Goal: Task Accomplishment & Management: Manage account settings

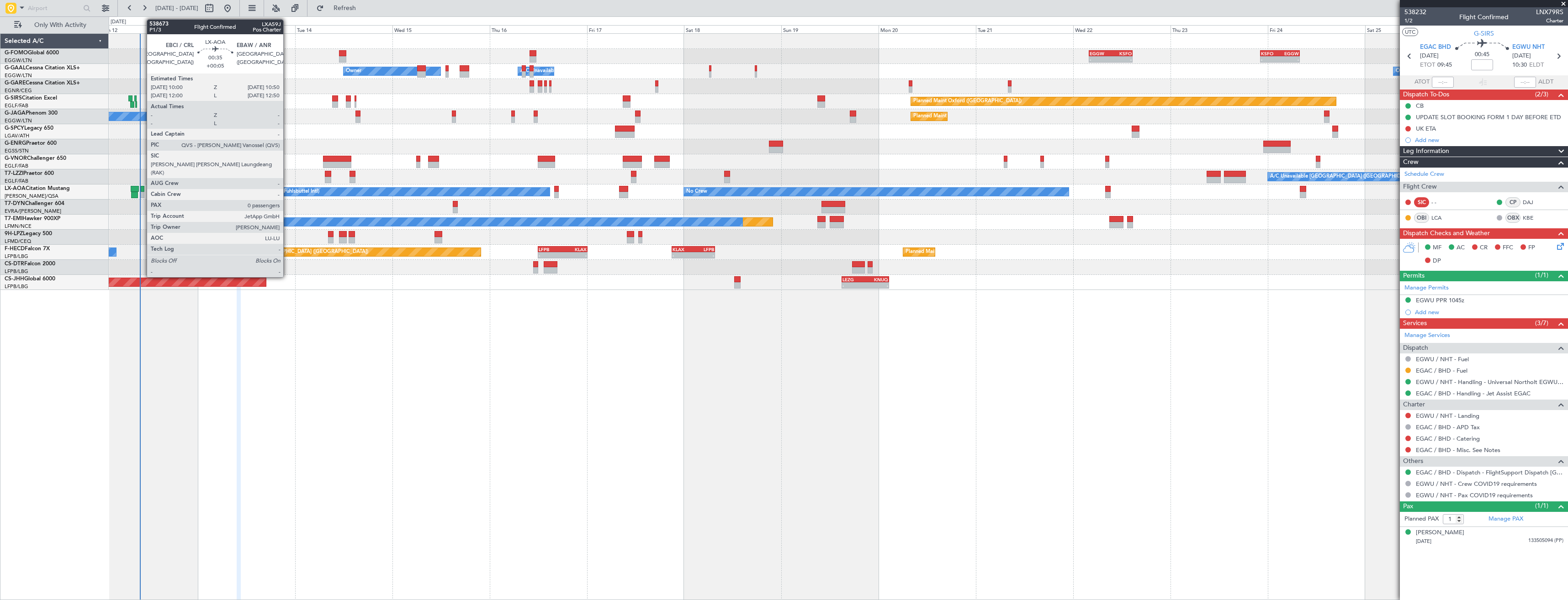
click at [142, 189] on div at bounding box center [142, 188] width 3 height 6
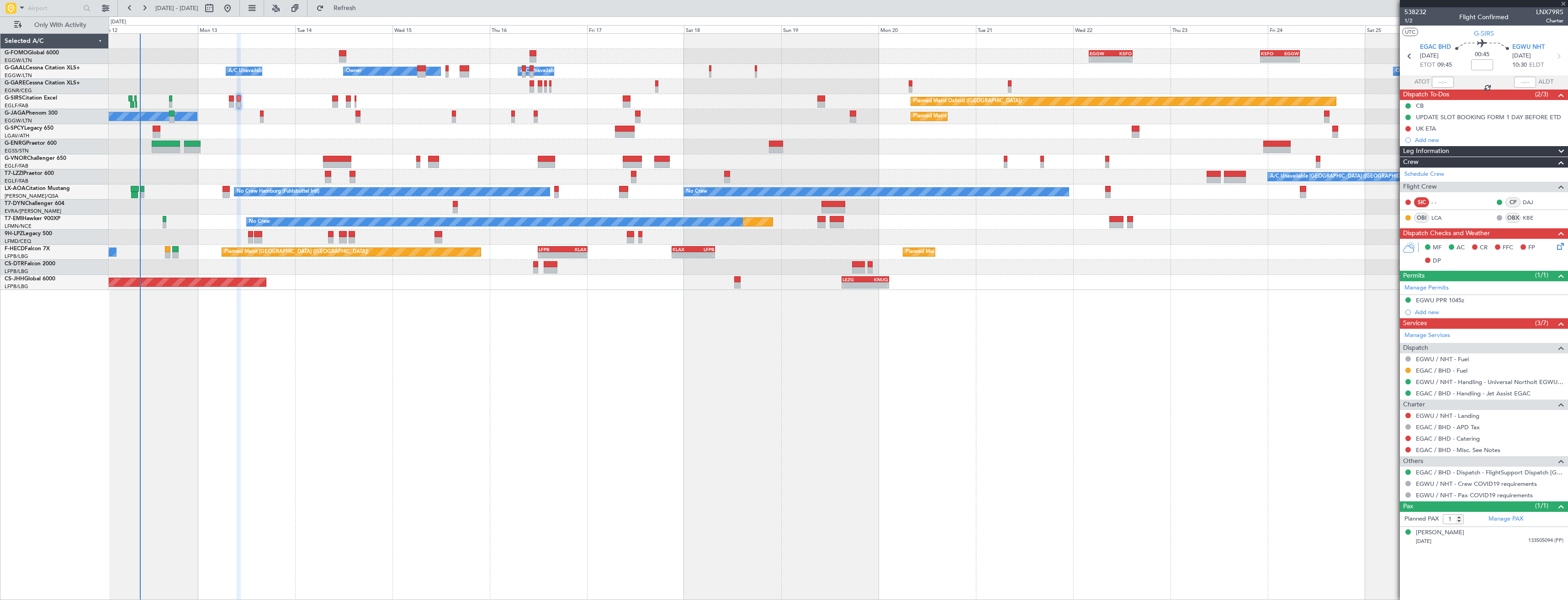
type input "+00:05"
type input "0"
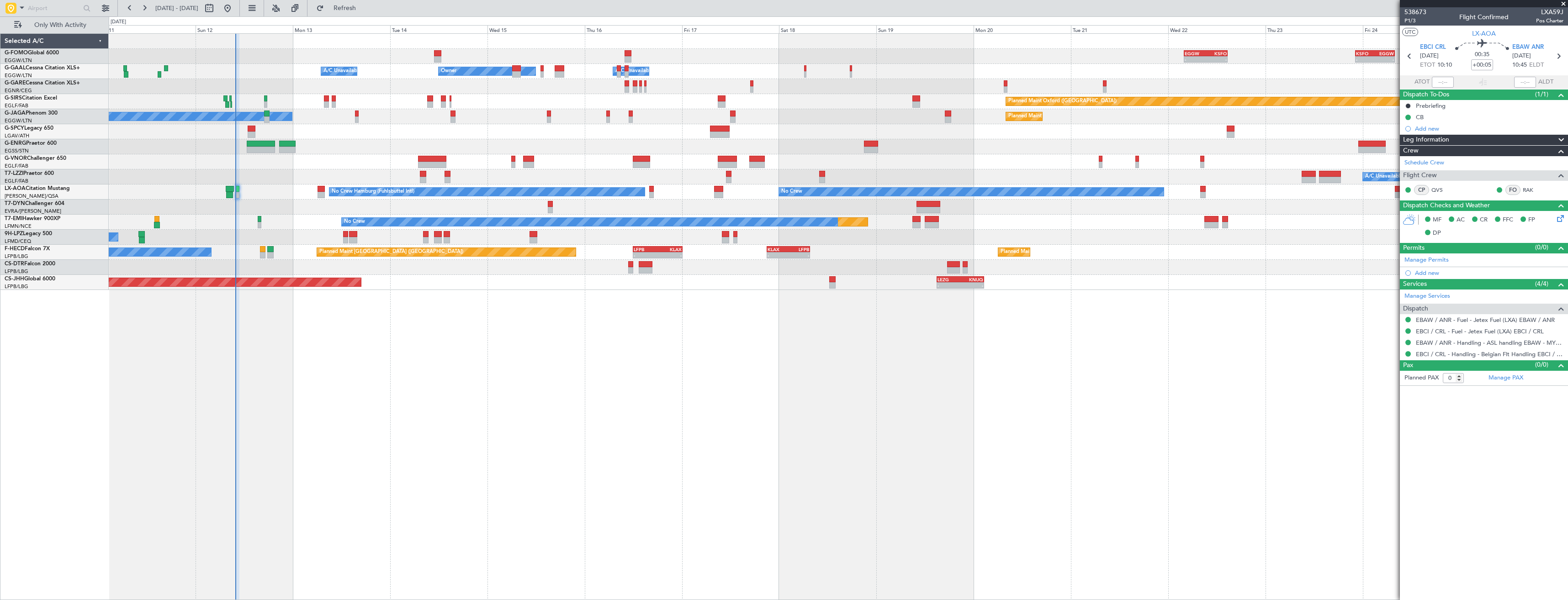
click at [273, 214] on div at bounding box center [838, 207] width 1459 height 15
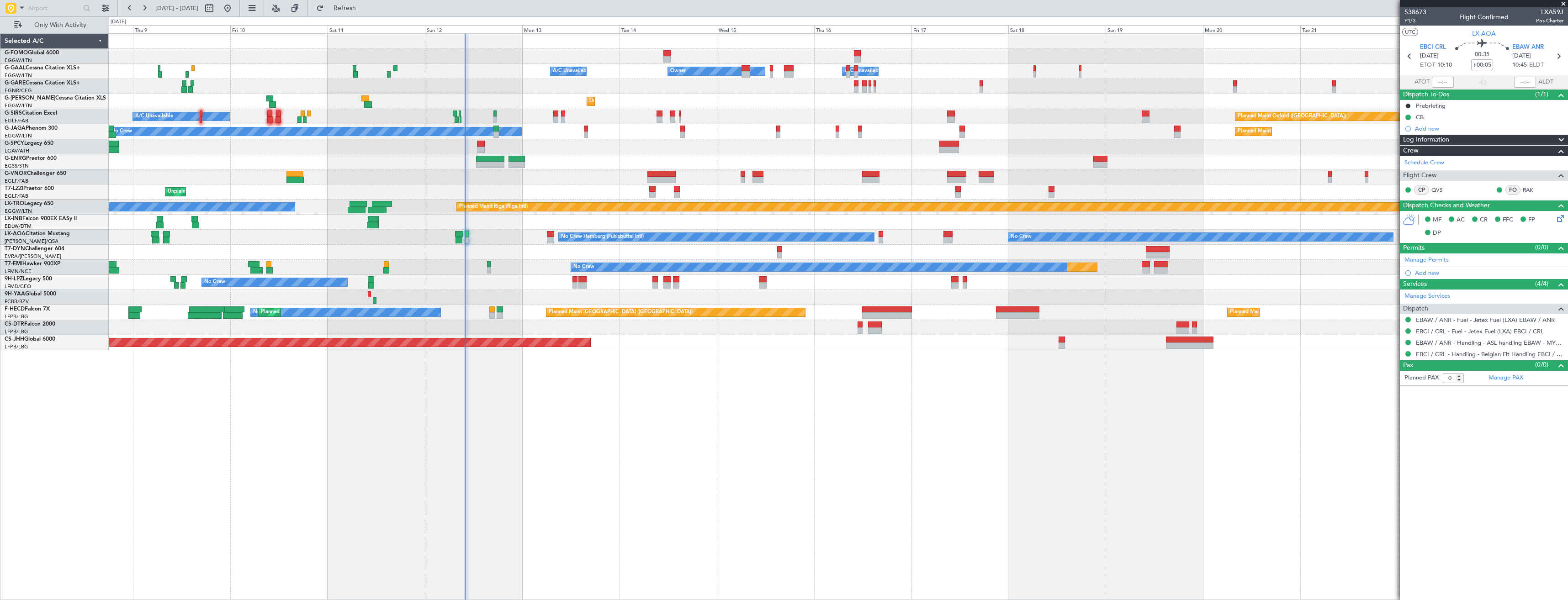
click at [496, 245] on div "Owner Owner A/C Unavailable A/C Unavailable Owner Unplanned Maint [GEOGRAPHIC_D…" at bounding box center [838, 192] width 1459 height 317
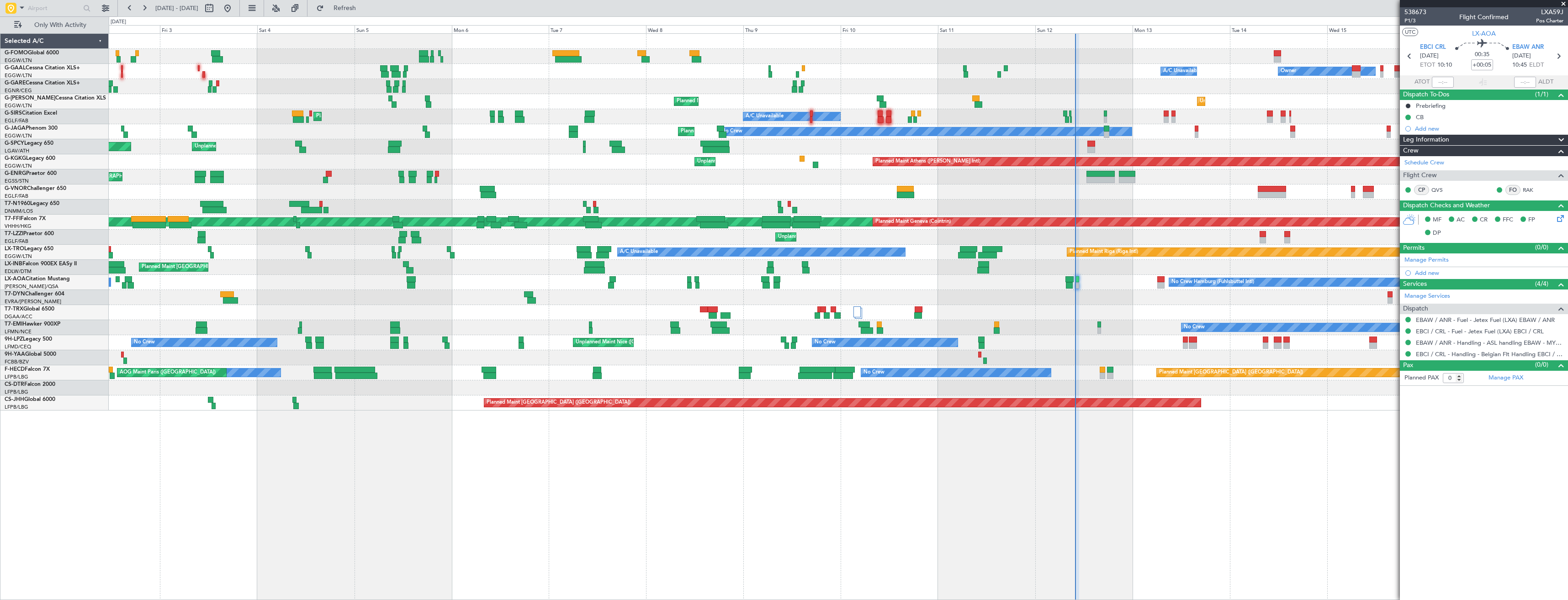
click at [678, 273] on div "Owner Owner A/C Unavailable A/C Unavailable AOG Maint [GEOGRAPHIC_DATA] Planned…" at bounding box center [838, 222] width 1459 height 377
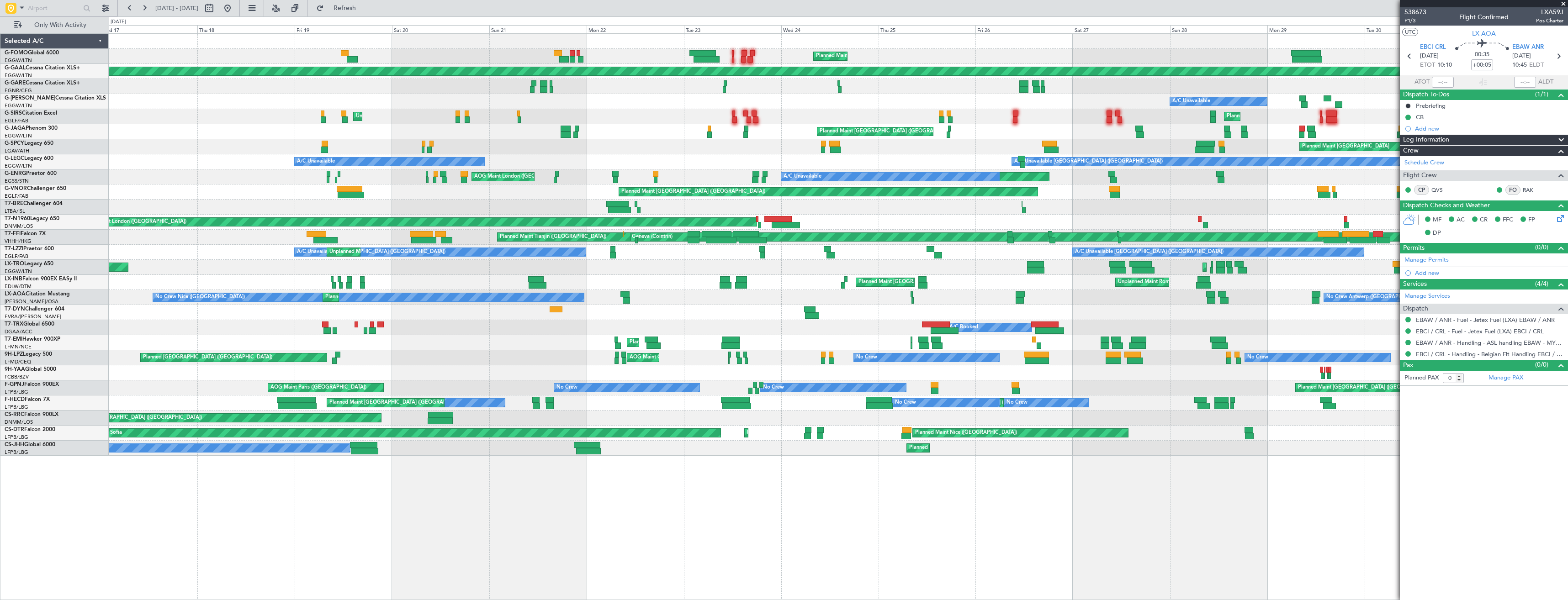
click at [912, 351] on div "Planned Maint [GEOGRAPHIC_DATA] ([GEOGRAPHIC_DATA]) Planned [GEOGRAPHIC_DATA] A…" at bounding box center [838, 245] width 1459 height 422
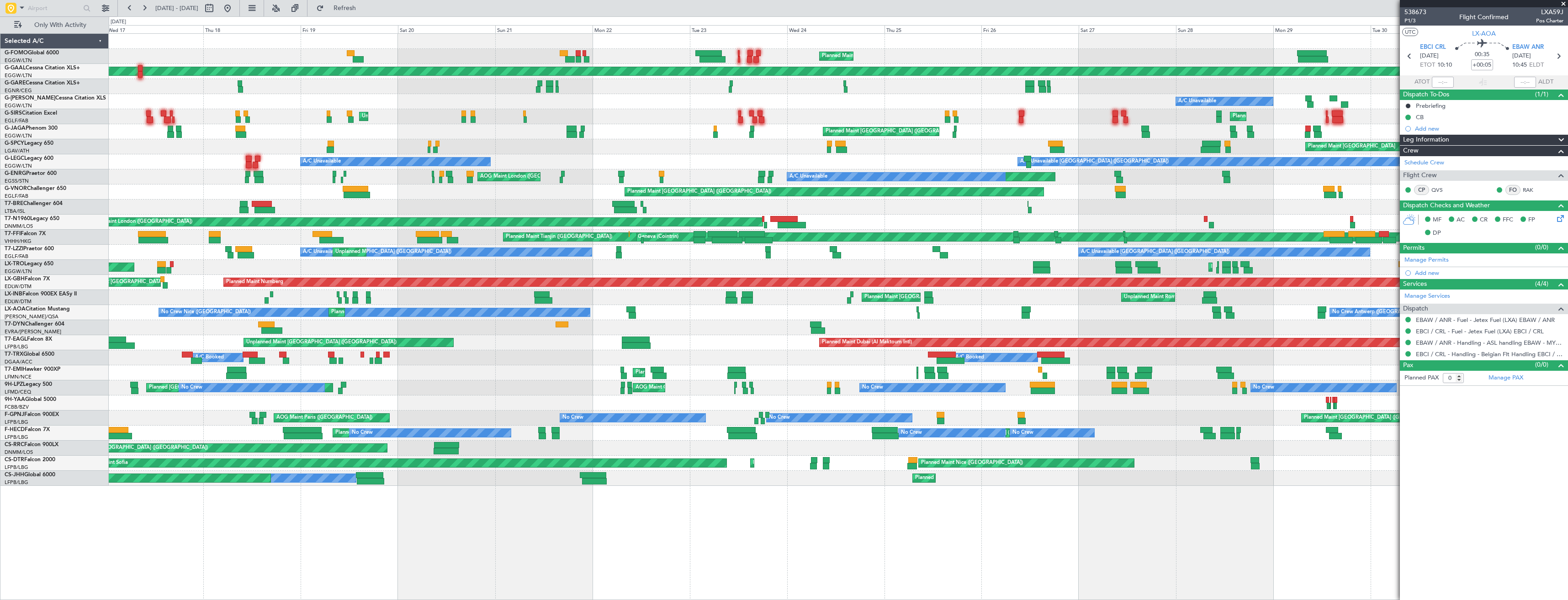
drag, startPoint x: 1561, startPoint y: 5, endPoint x: 1453, endPoint y: 4, distance: 108.0
click at [1561, 5] on span at bounding box center [1563, 4] width 9 height 8
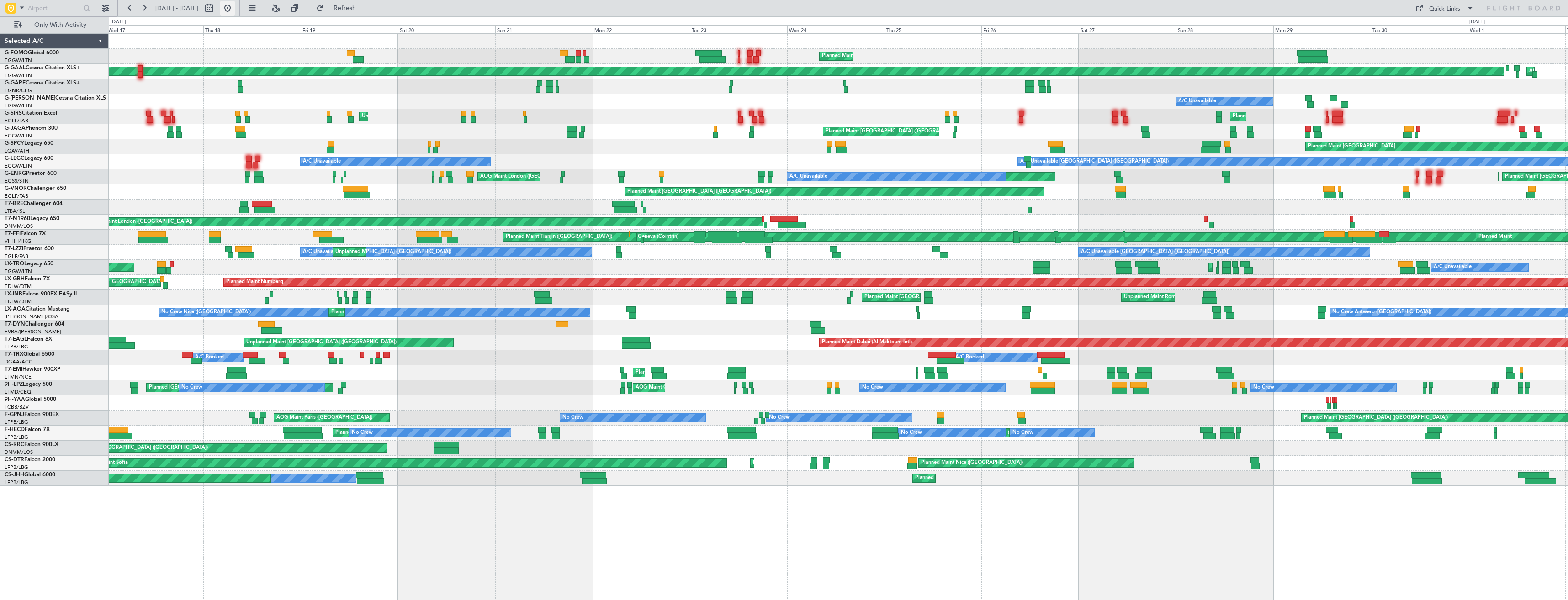
click at [235, 8] on button at bounding box center [227, 8] width 14 height 14
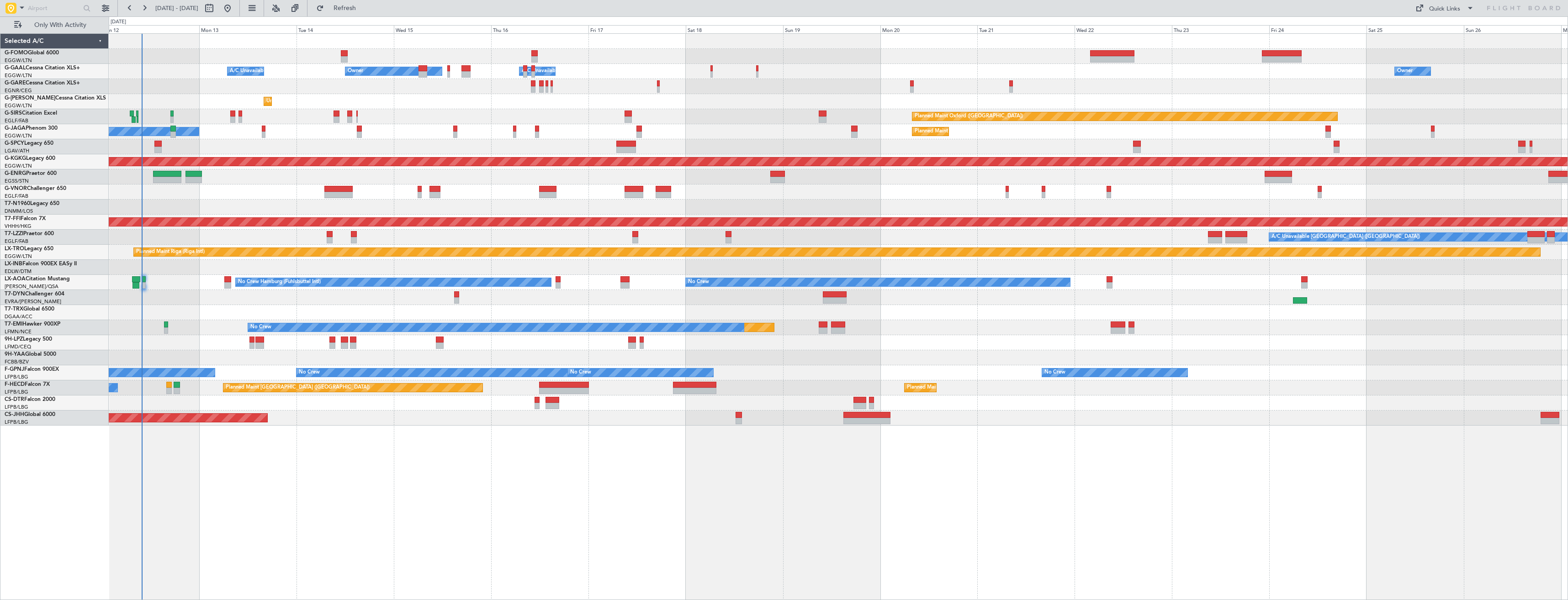
click at [234, 207] on div "Owner A/C Unavailable Owner A/C Unavailable Owner Unplanned Maint [GEOGRAPHIC_D…" at bounding box center [838, 230] width 1459 height 392
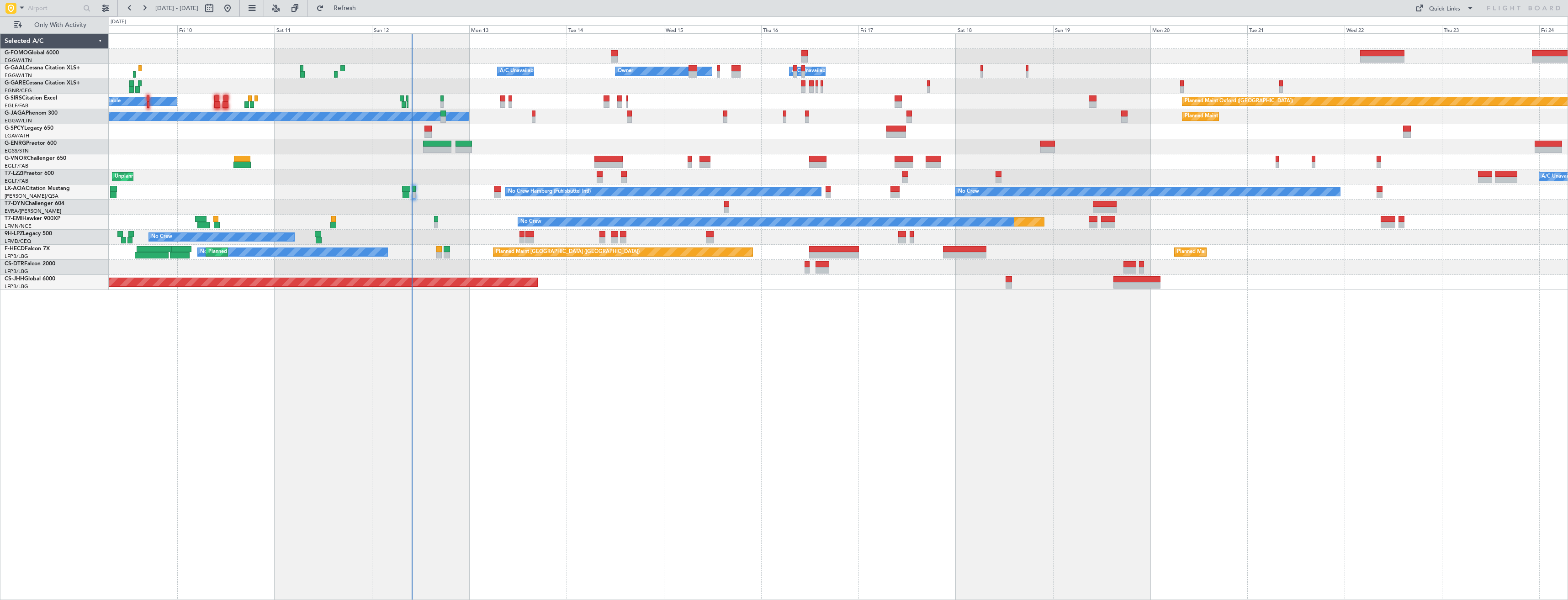
click at [539, 213] on div at bounding box center [838, 207] width 1459 height 15
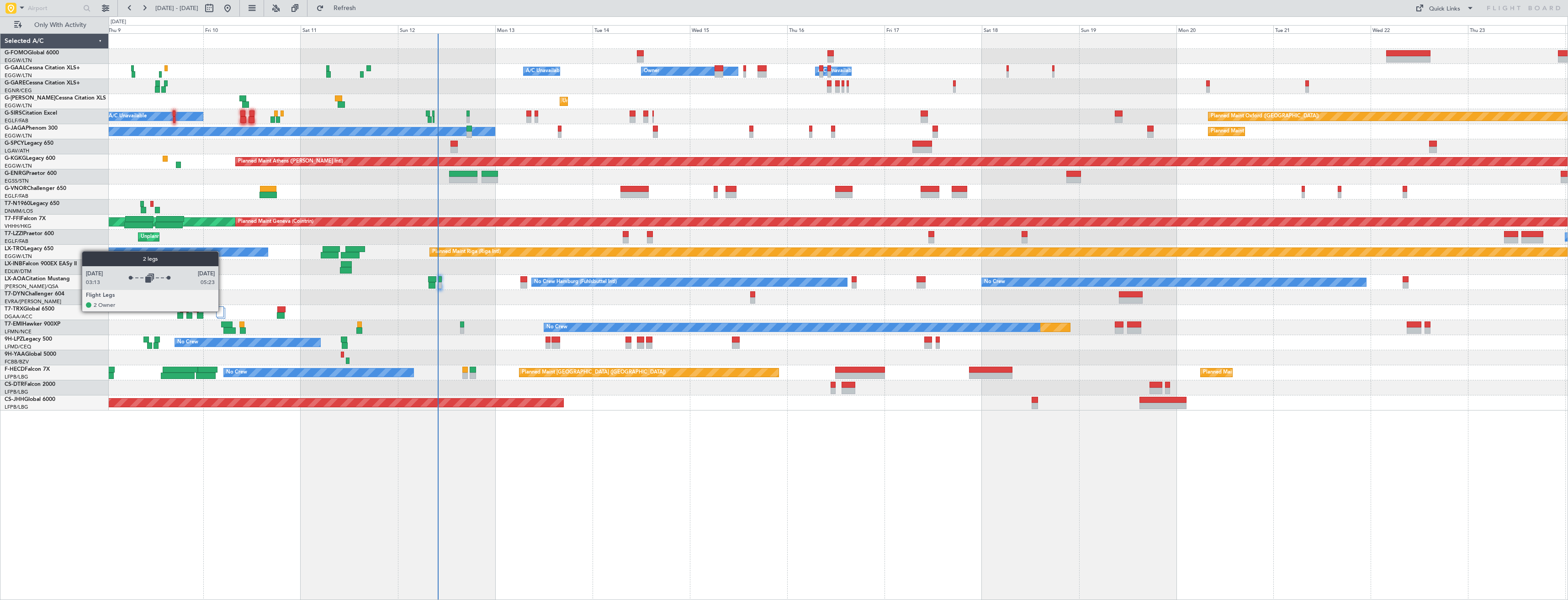
click at [223, 311] on div at bounding box center [219, 312] width 8 height 11
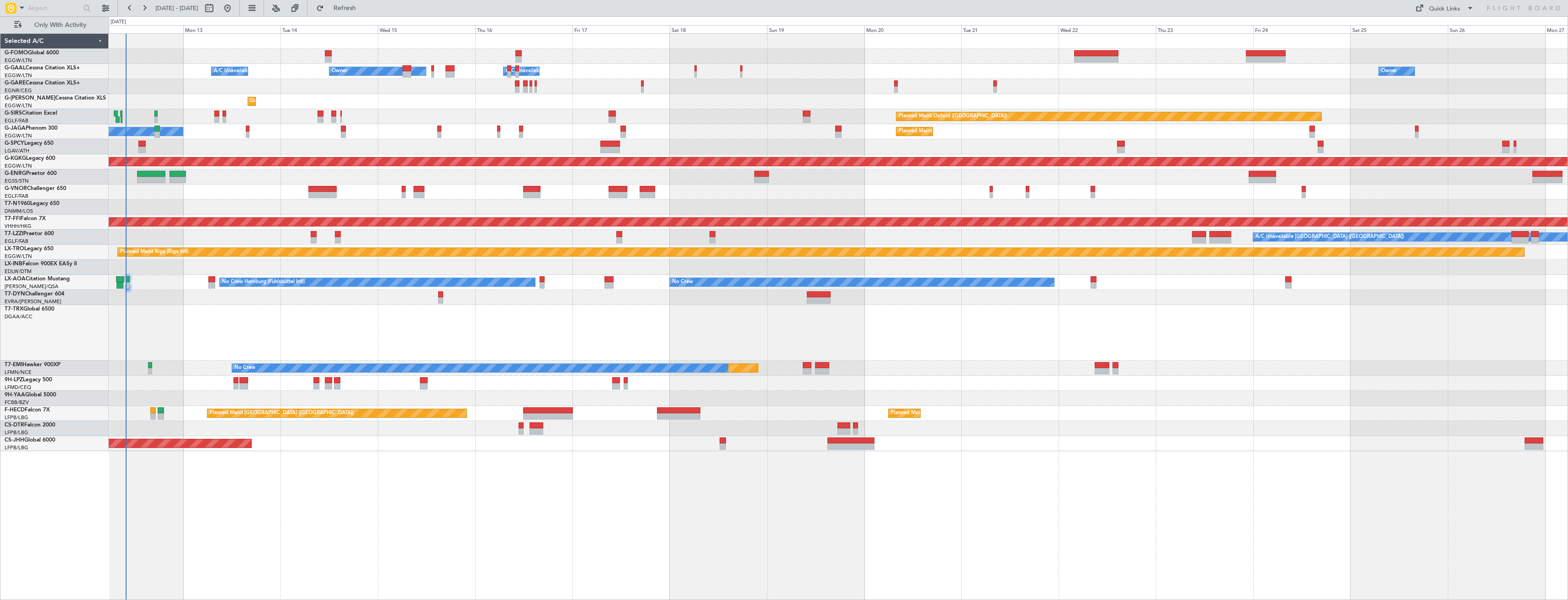
click at [338, 351] on div at bounding box center [838, 333] width 1459 height 56
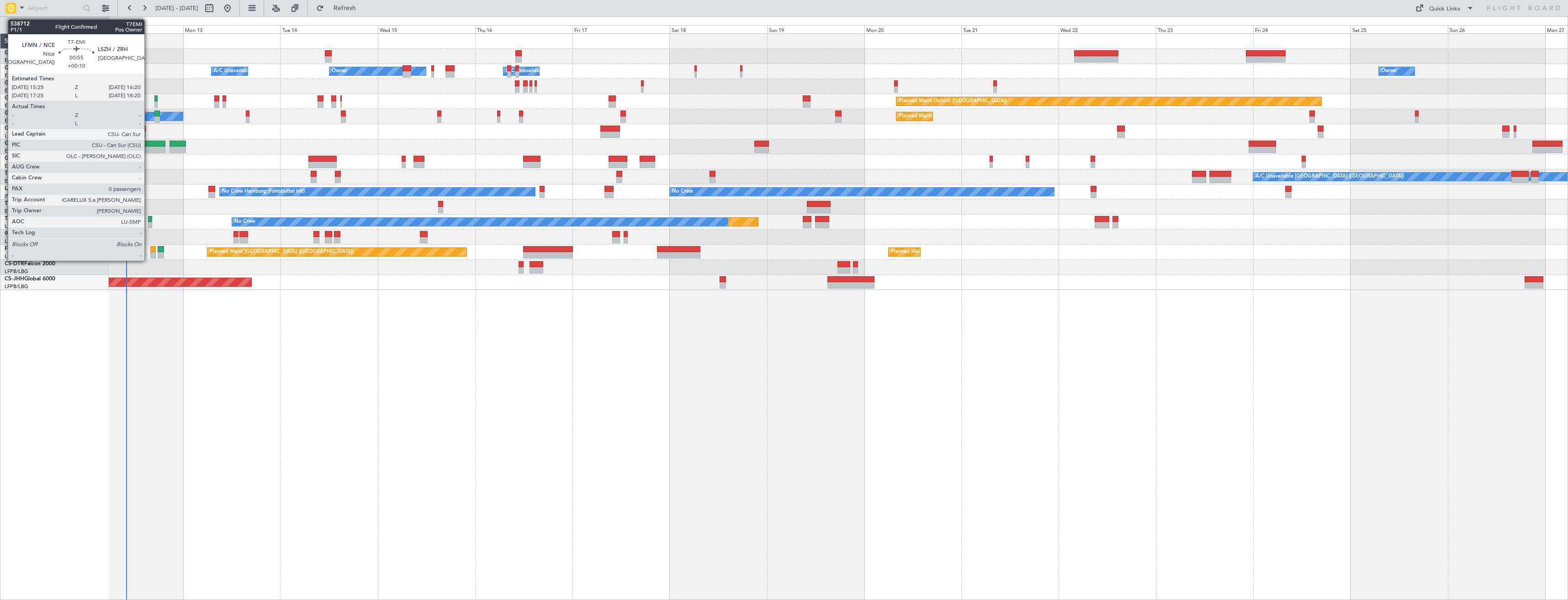
click at [148, 225] on div at bounding box center [150, 225] width 4 height 6
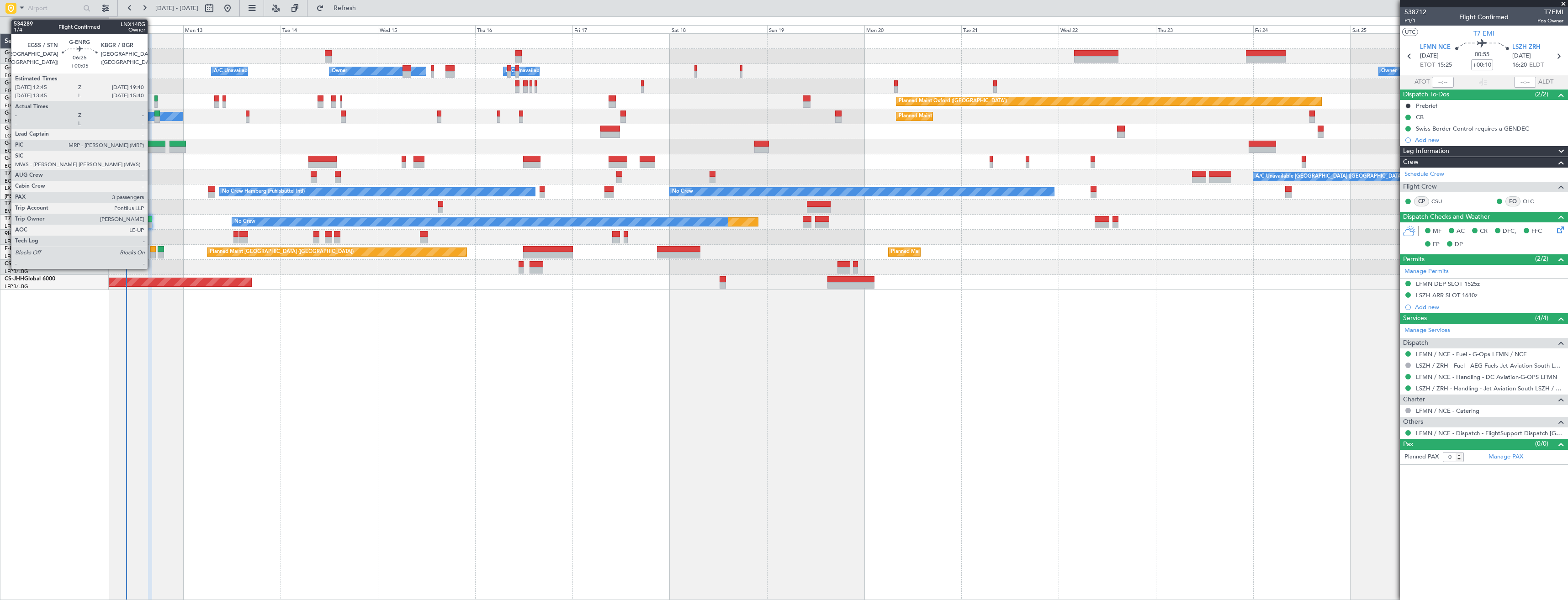
click at [152, 145] on div at bounding box center [151, 144] width 28 height 6
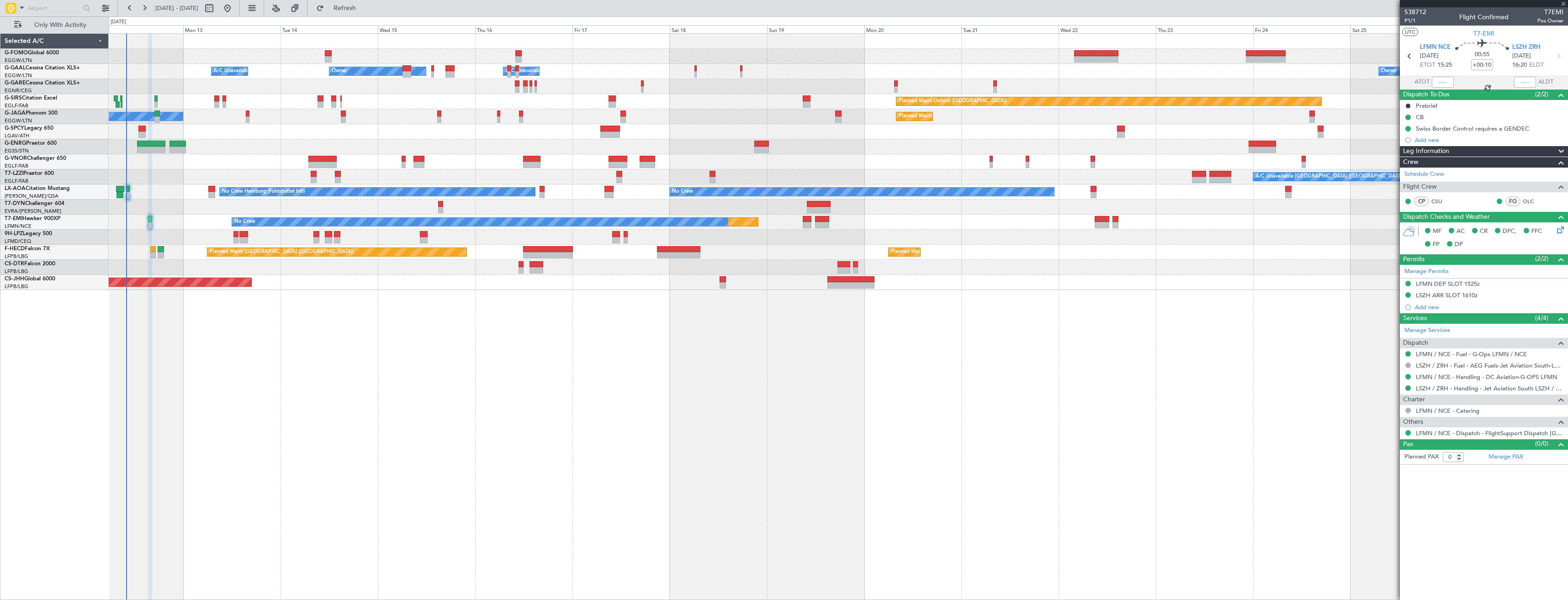
type input "+00:05"
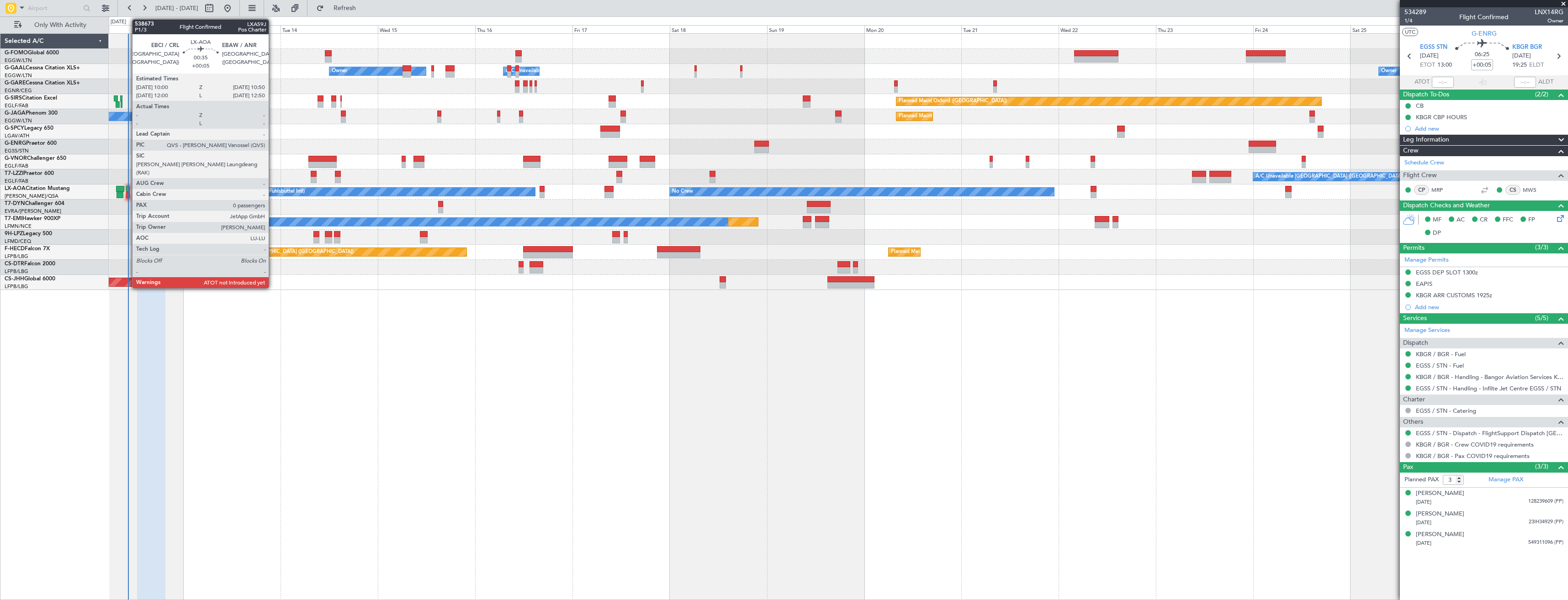
click at [127, 194] on div at bounding box center [127, 195] width 3 height 6
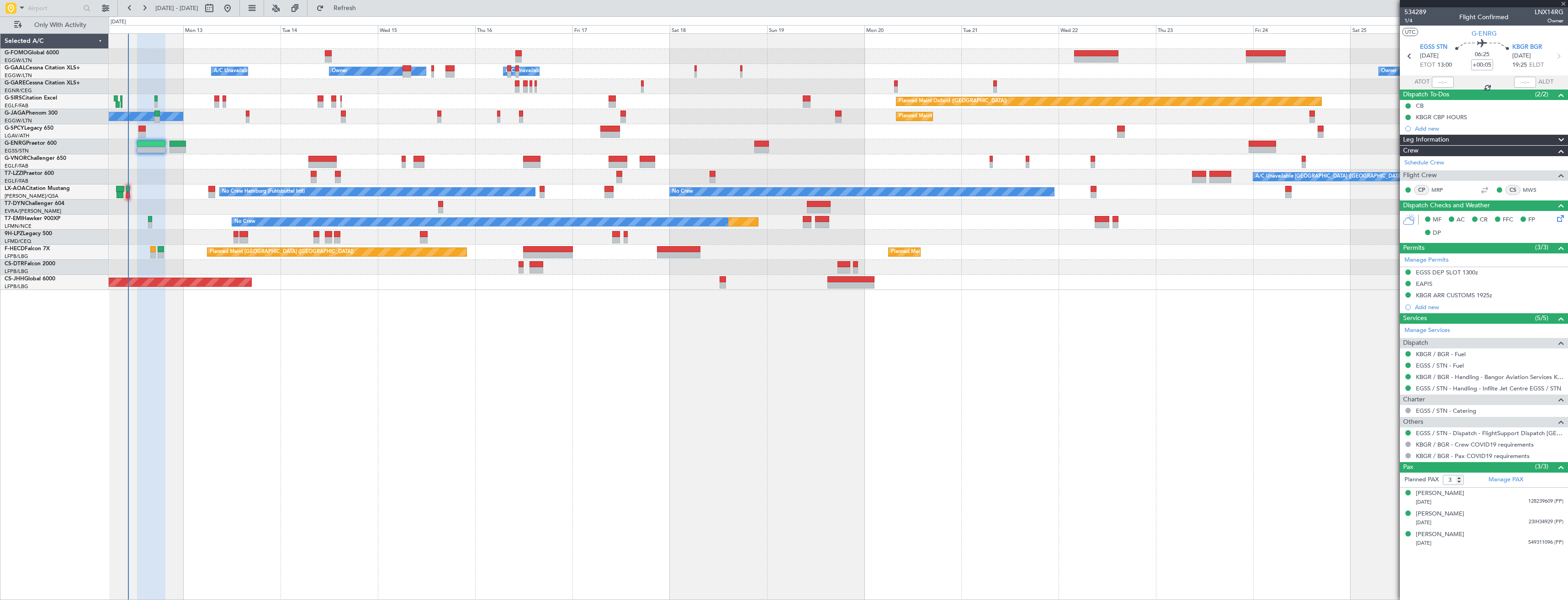
type input "0"
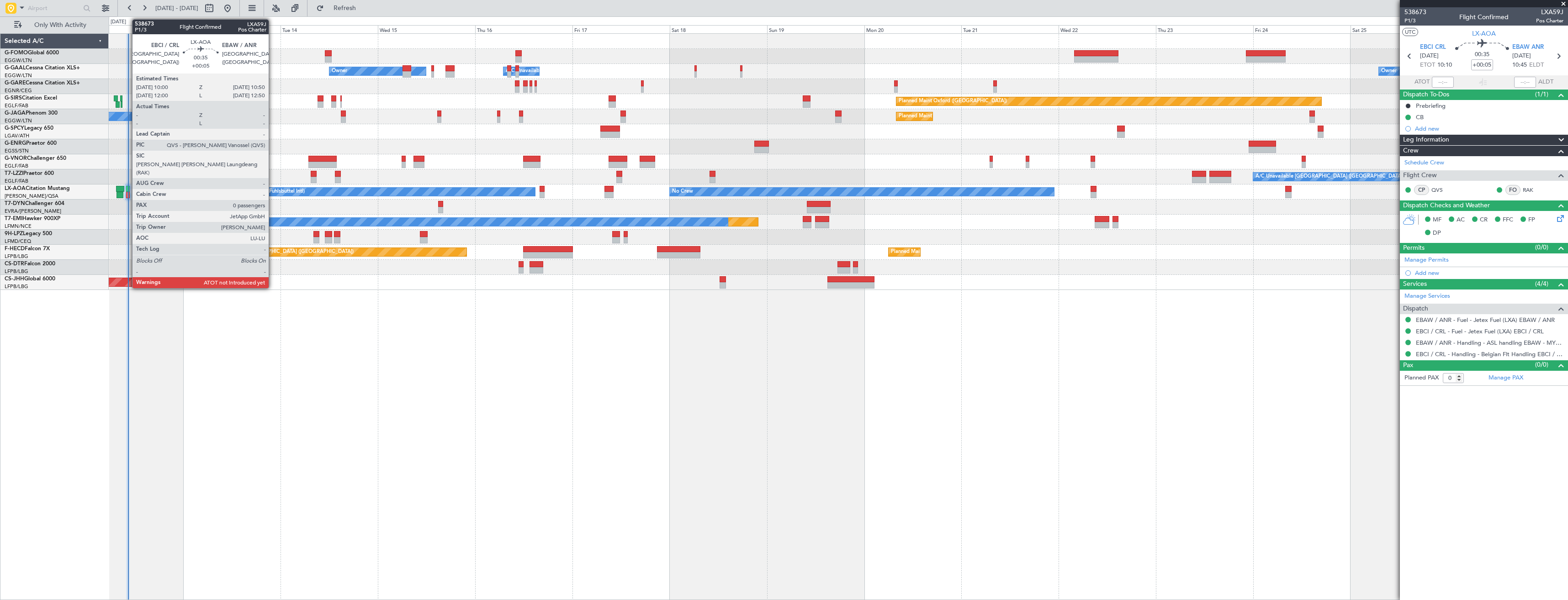
click at [127, 192] on div at bounding box center [127, 195] width 3 height 6
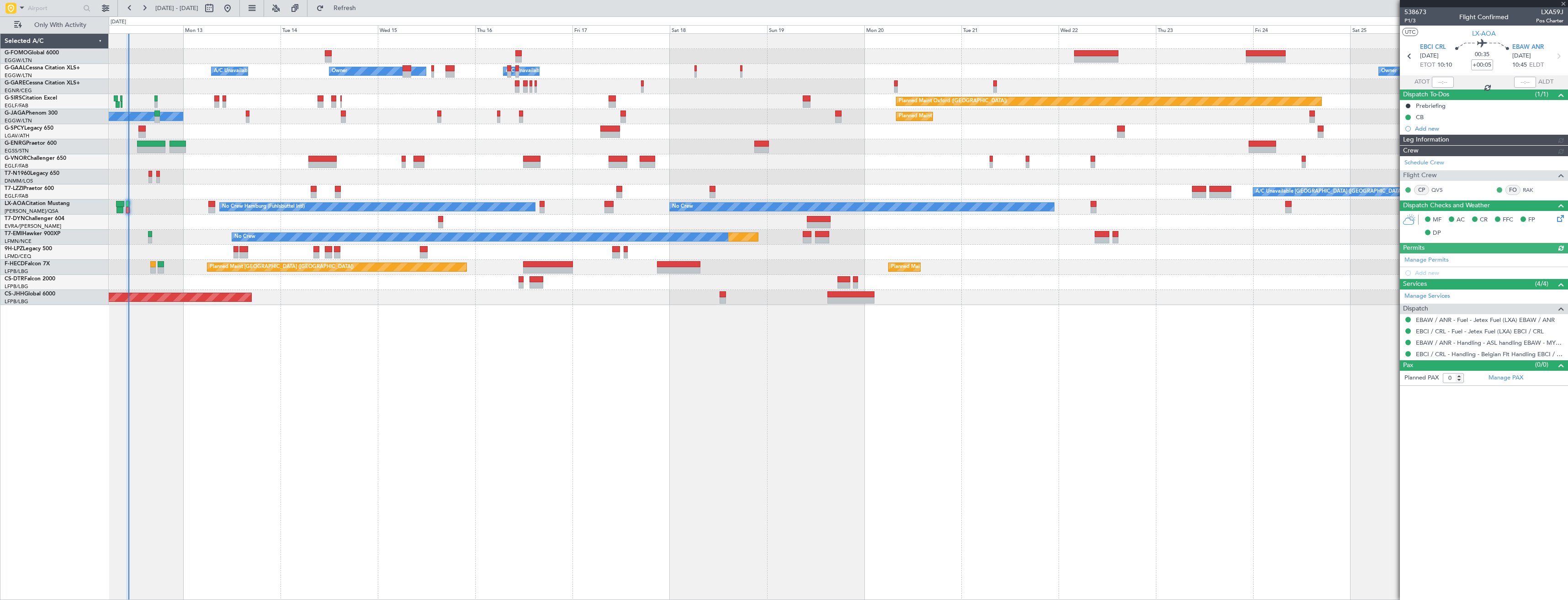
click at [1440, 80] on div at bounding box center [1443, 82] width 22 height 11
click at [1442, 81] on input "text" at bounding box center [1443, 82] width 22 height 11
type input "10:29"
click at [1483, 35] on span "LX-AOA" at bounding box center [1483, 34] width 24 height 10
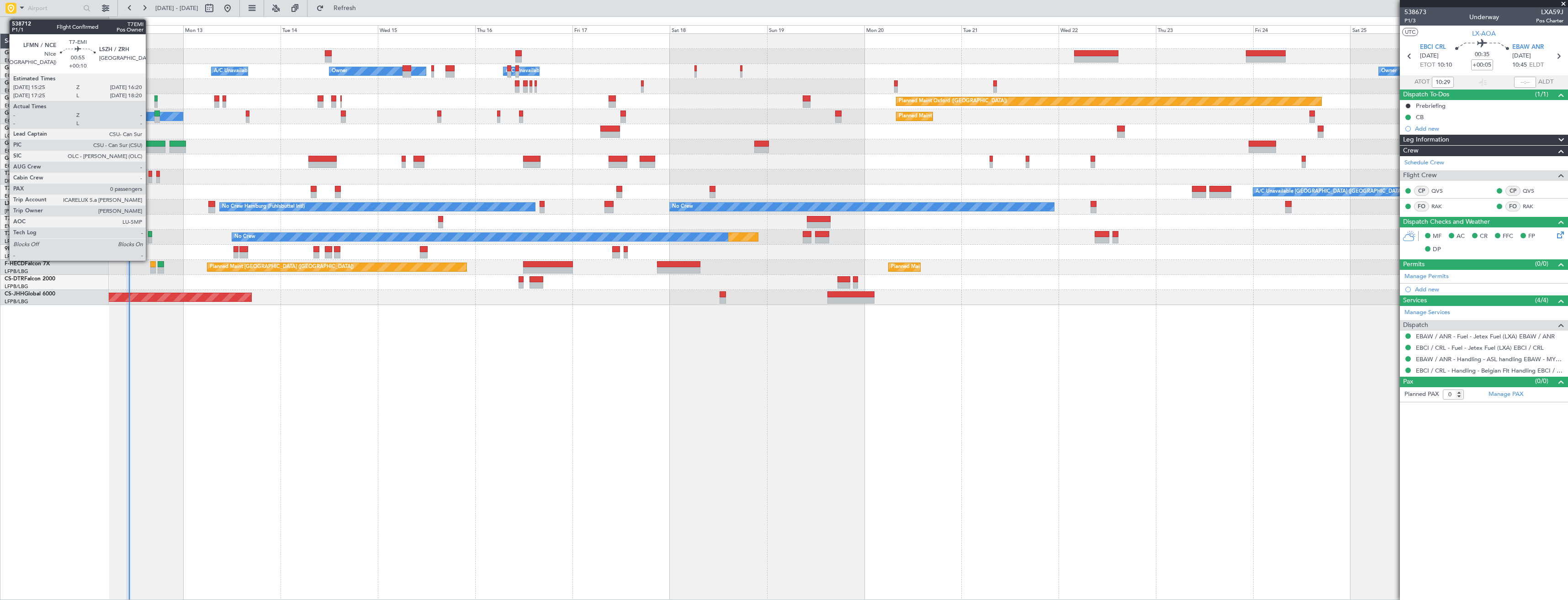
click at [150, 238] on div at bounding box center [150, 240] width 4 height 6
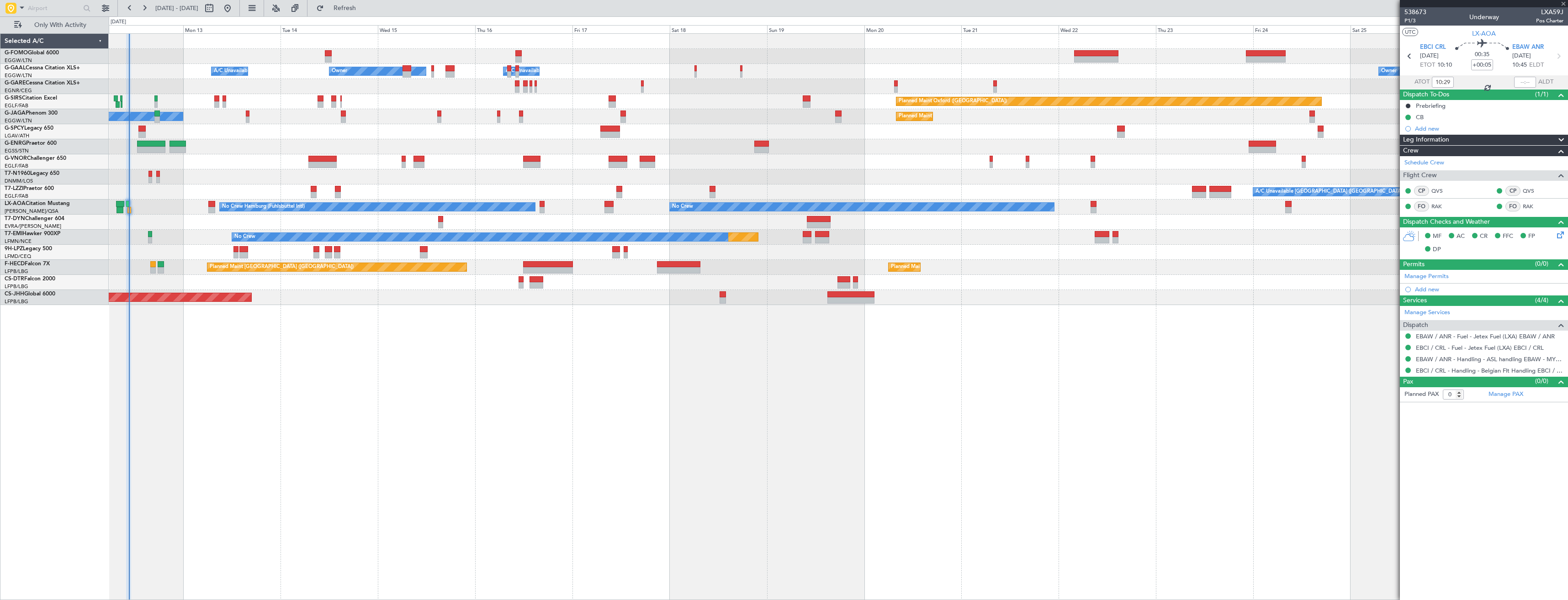
type input "+00:10"
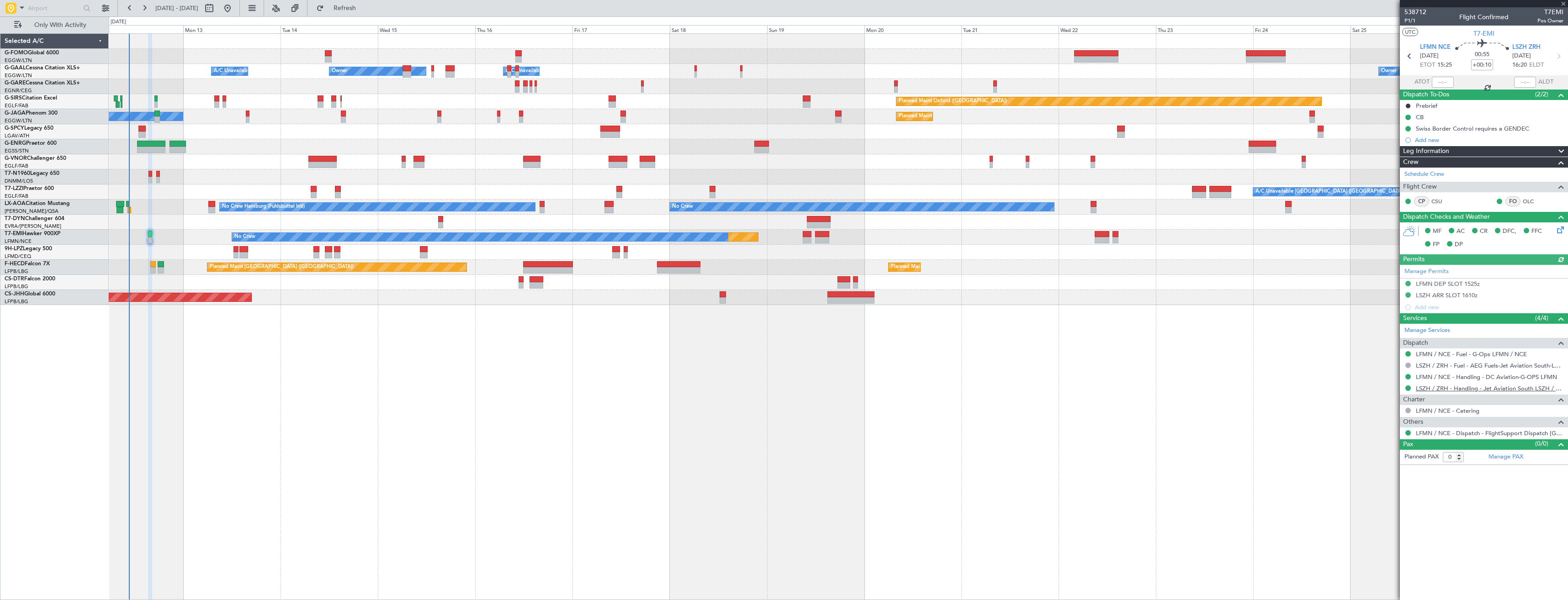
click at [1432, 389] on link "LSZH / ZRH - Handling - Jet Aviation South LSZH / ZRH" at bounding box center [1489, 388] width 148 height 8
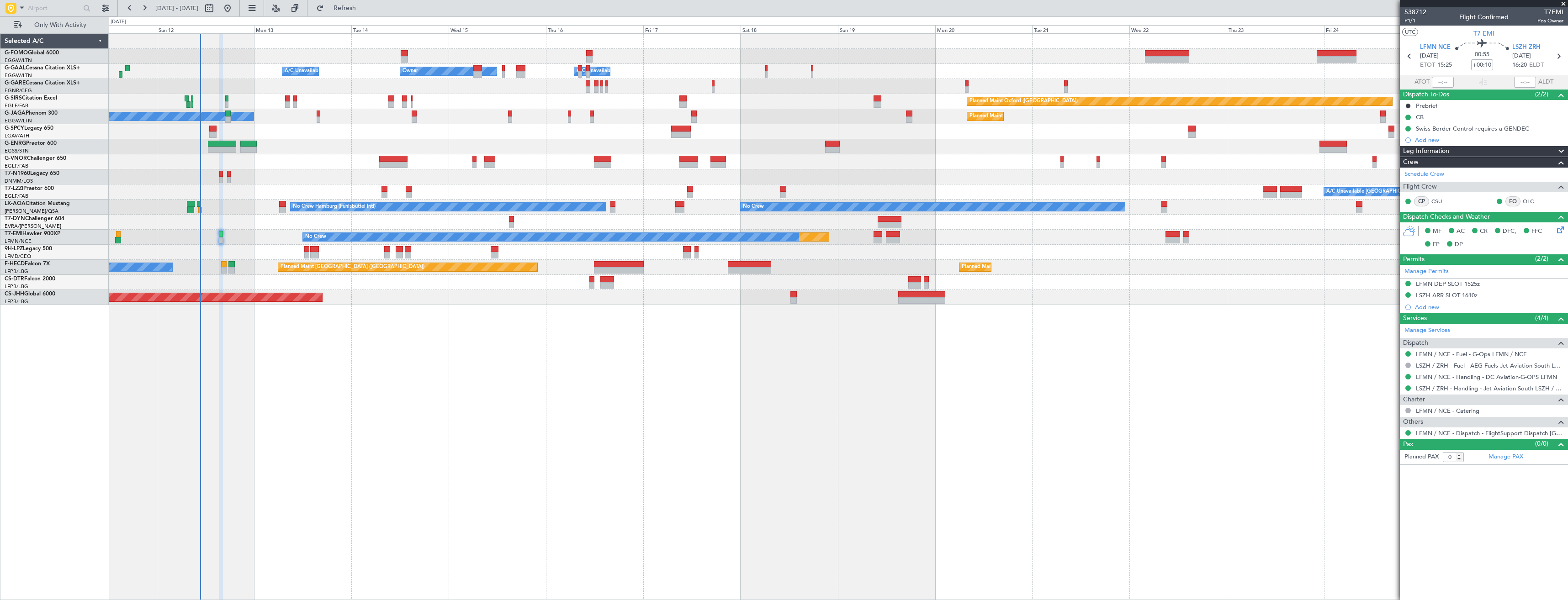
click at [236, 262] on div "Owner A/C Unavailable Owner Owner A/C Unavailable Planned Maint Oxford (Kidling…" at bounding box center [838, 169] width 1459 height 271
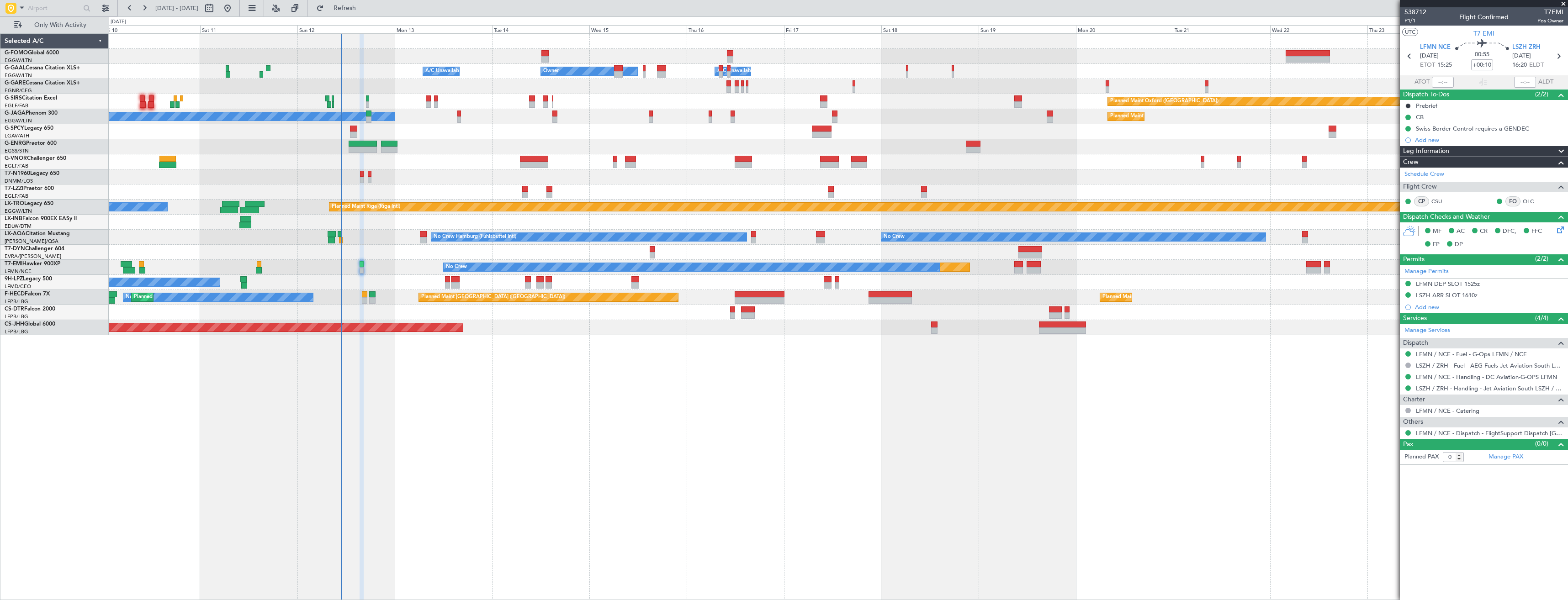
click at [309, 265] on div "Owner A/C Unavailable Owner A/C Unavailable Owner Planned Maint Oxford (Kidling…" at bounding box center [838, 184] width 1459 height 302
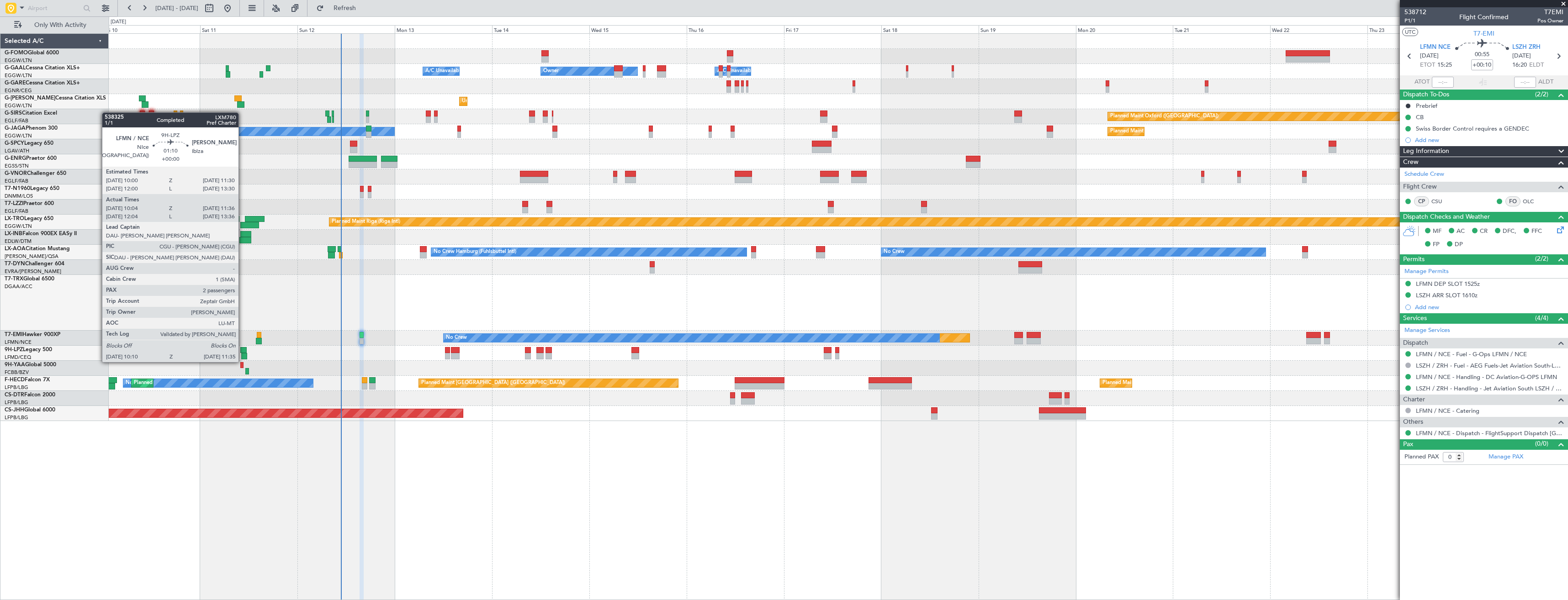
click at [243, 353] on div at bounding box center [244, 356] width 6 height 6
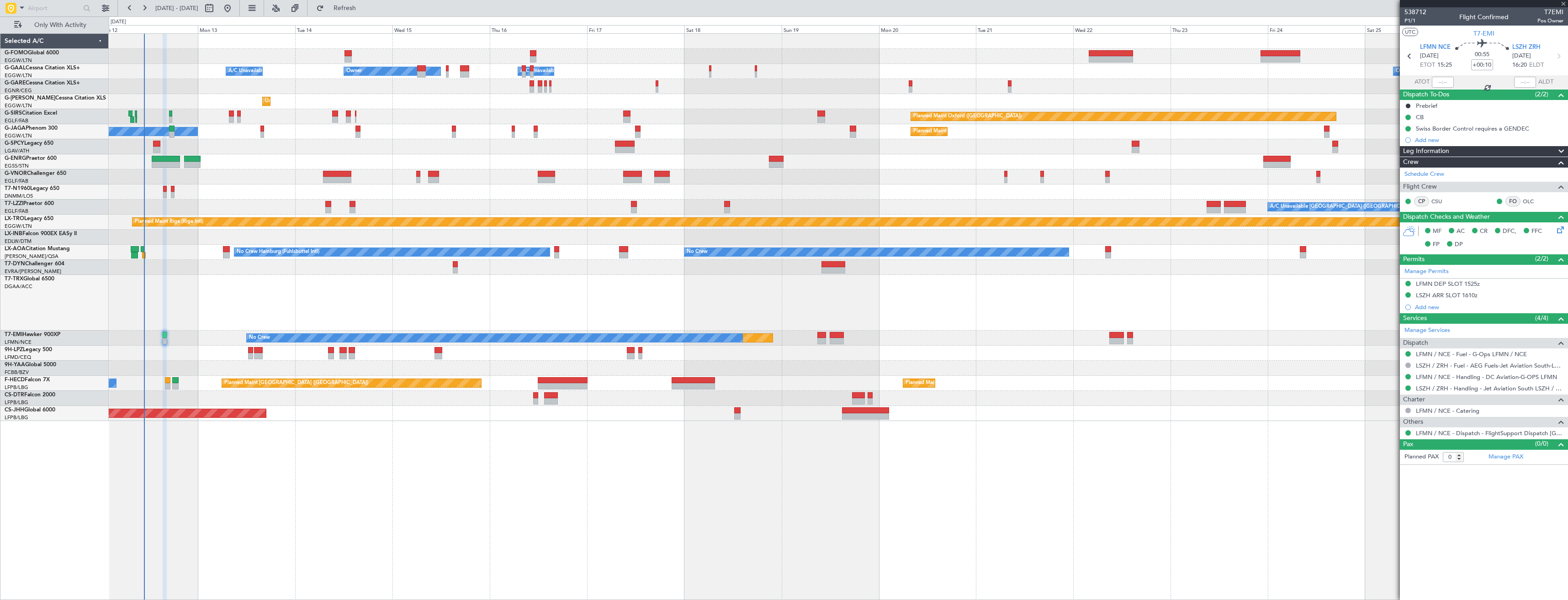
type input "10:19"
type input "11:31"
type input "2"
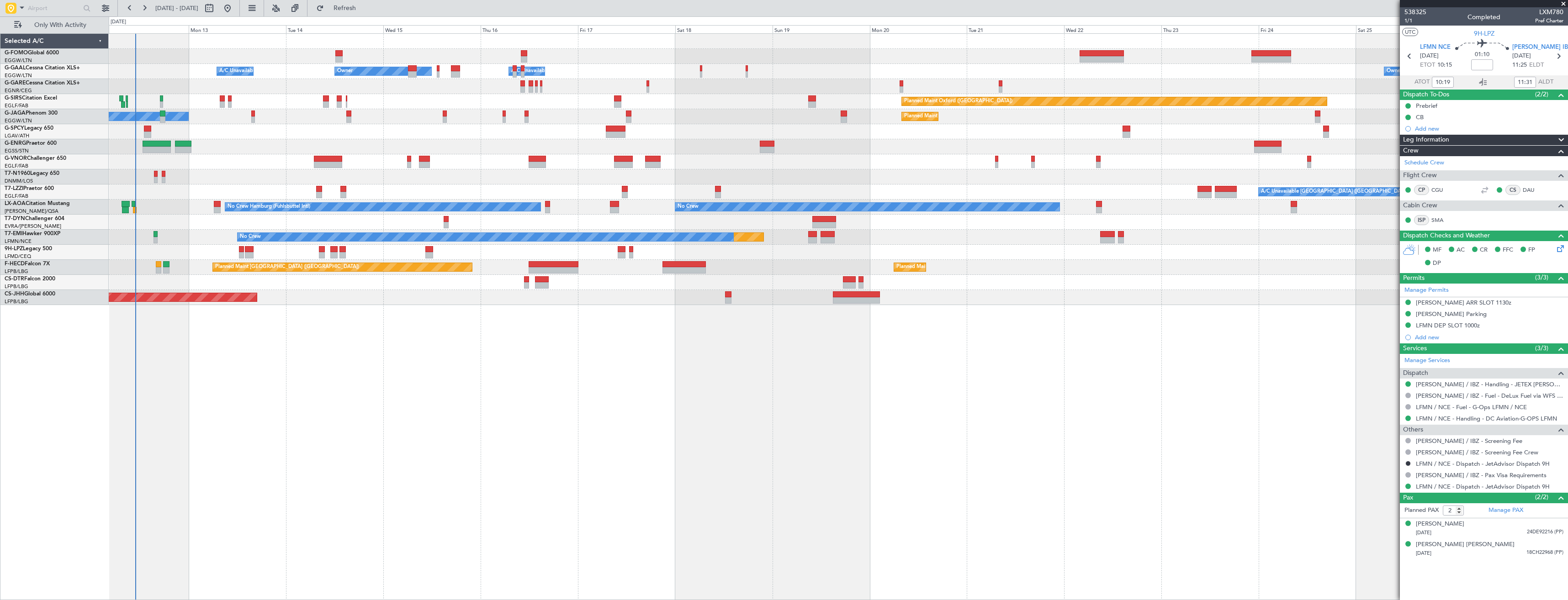
click at [136, 205] on div "No Crew Hamburg (Fuhlsbuttel Intl) No Crew Planned Maint Monchengladbach" at bounding box center [838, 207] width 1459 height 15
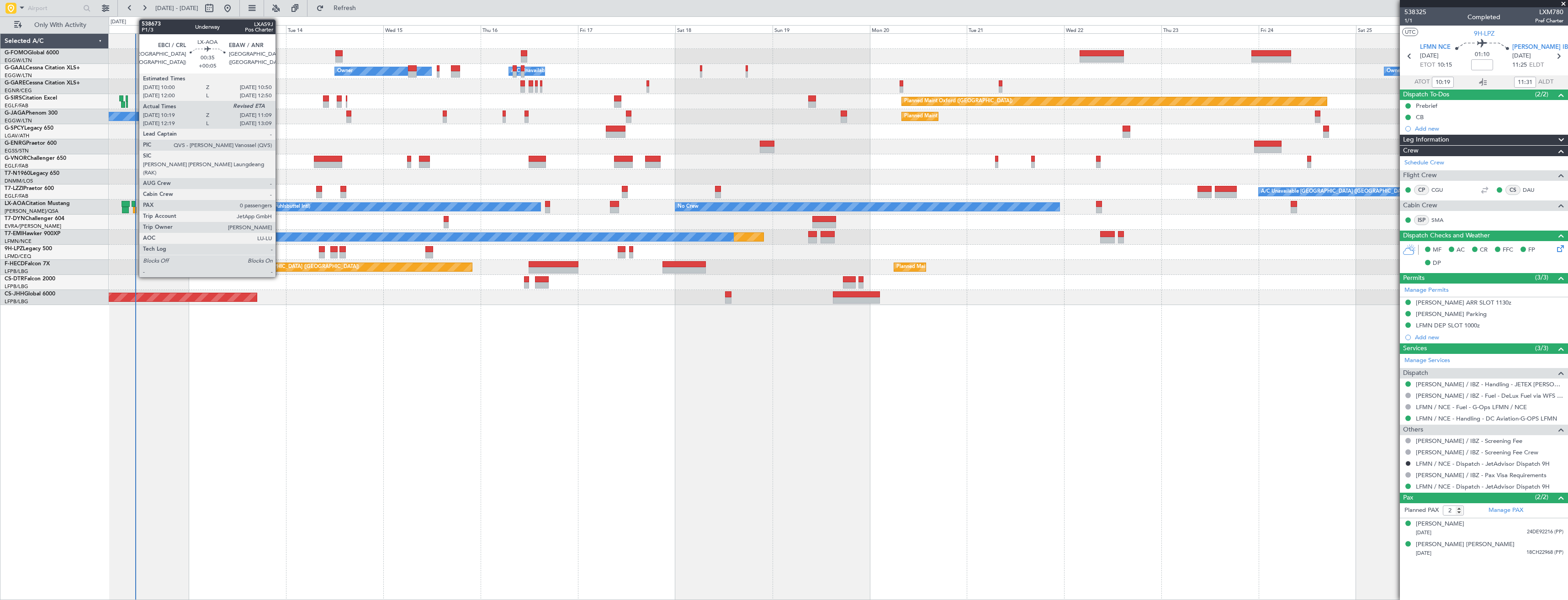
click at [134, 209] on div at bounding box center [134, 210] width 3 height 6
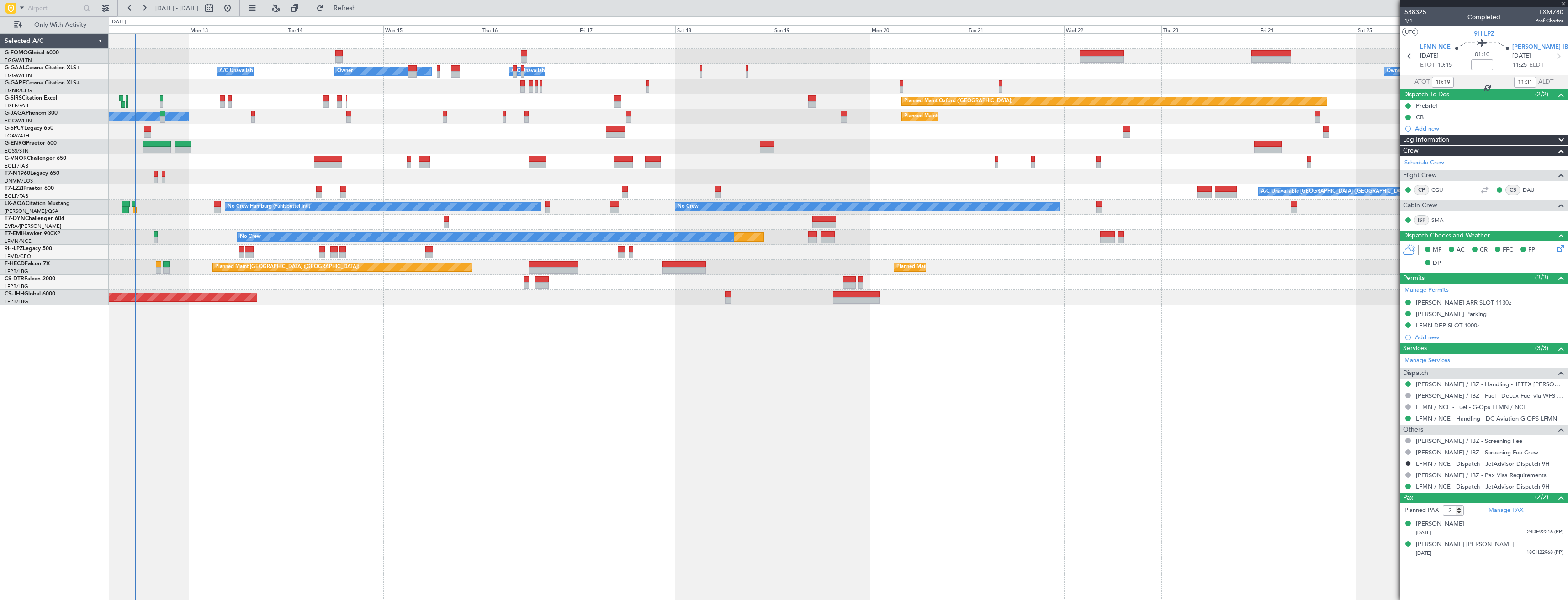
type input "+00:05"
type input "10:29"
type input "0"
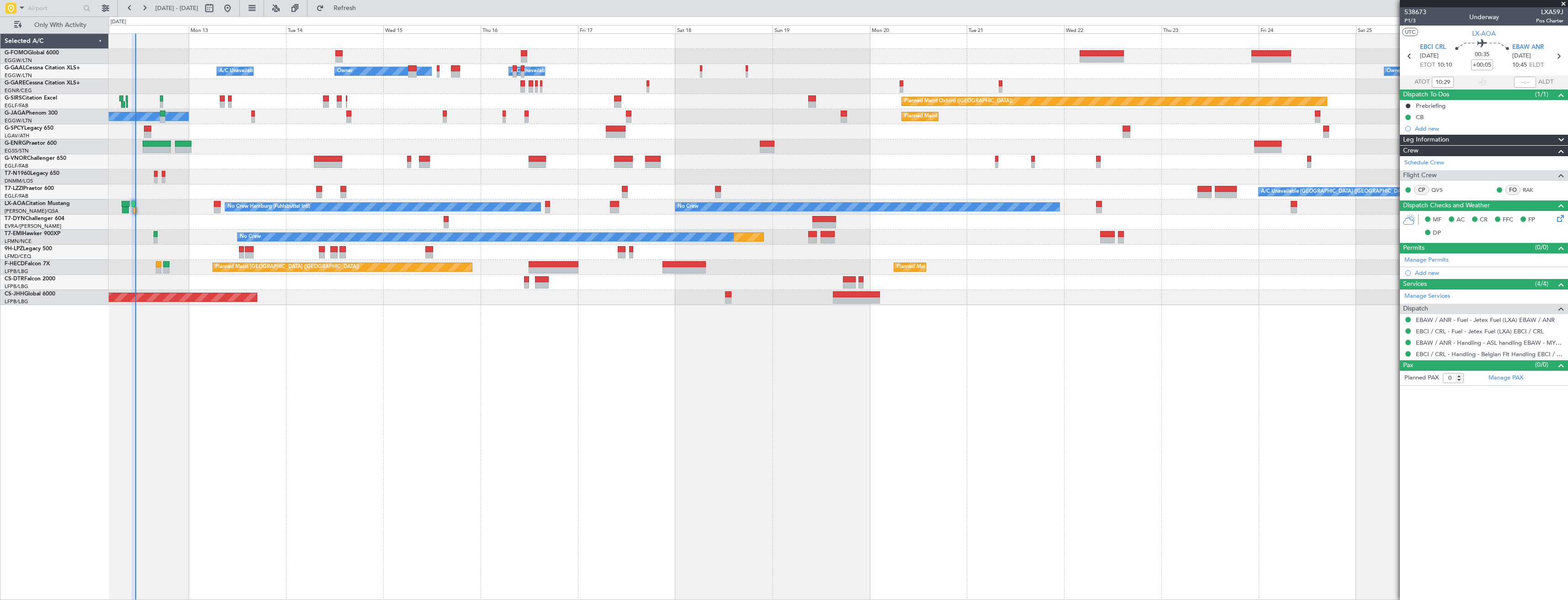
click at [1547, 12] on span "LXA59J" at bounding box center [1549, 12] width 27 height 10
copy span "LXA59J"
click at [1527, 81] on input "text" at bounding box center [1525, 82] width 22 height 11
type input "10:45"
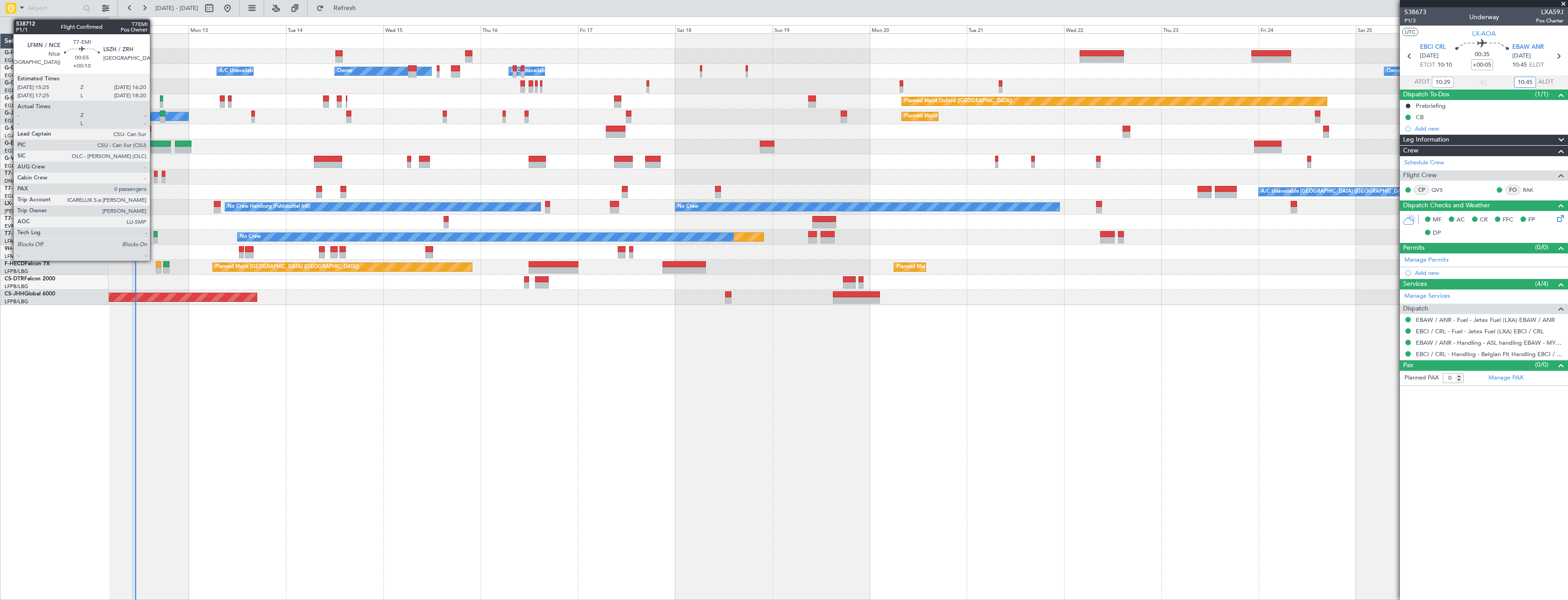
click at [154, 239] on div at bounding box center [155, 240] width 4 height 6
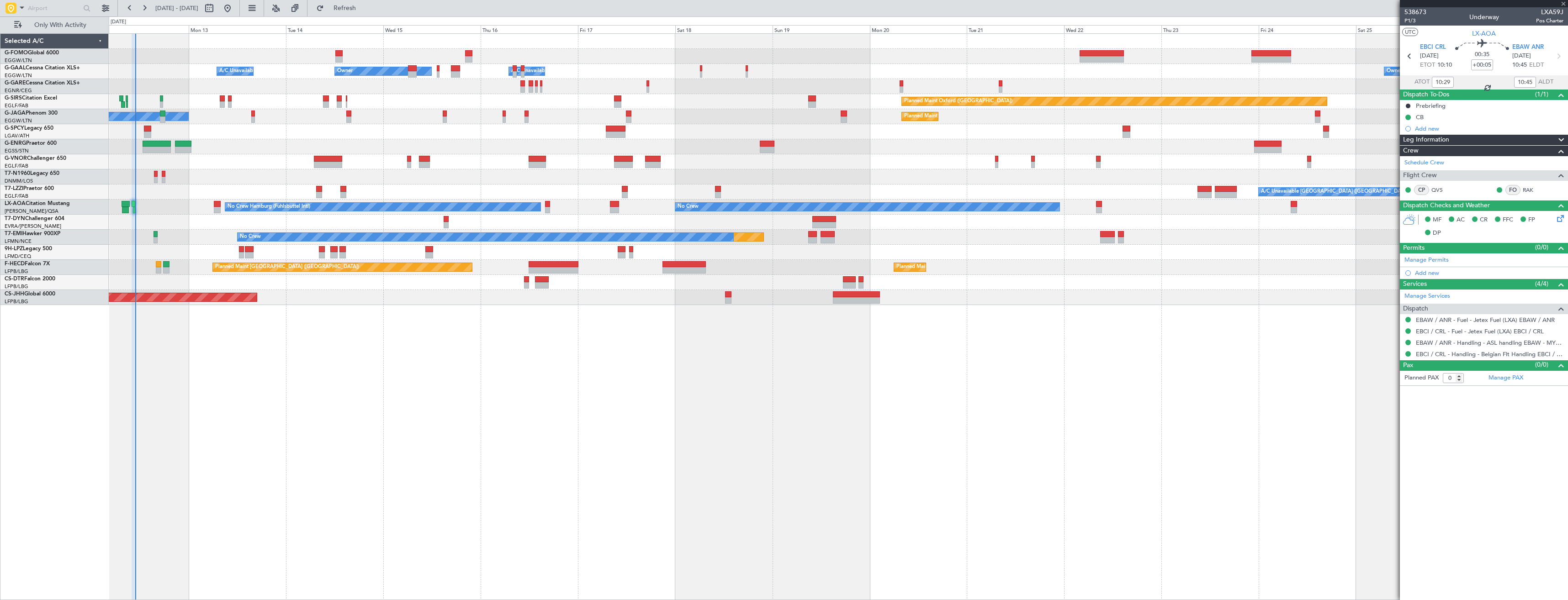
type input "+00:10"
